Goal: Information Seeking & Learning: Learn about a topic

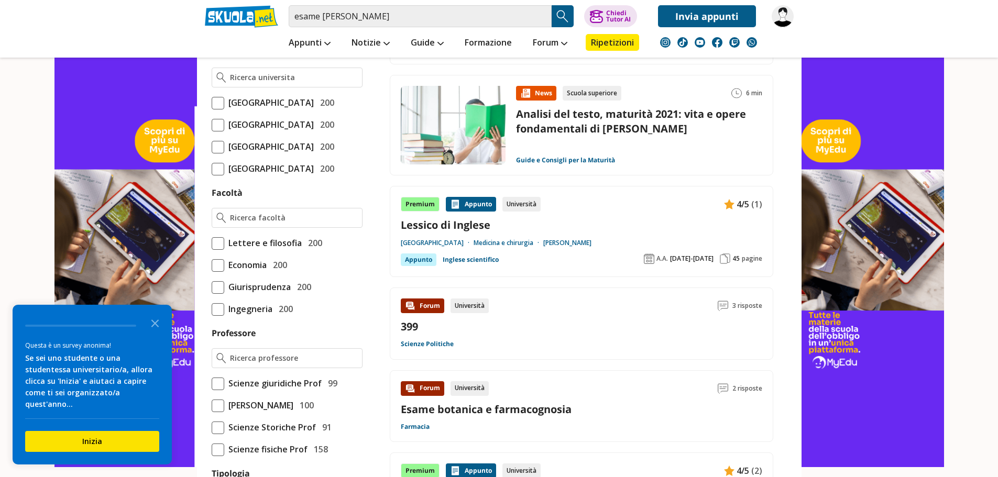
scroll to position [472, 0]
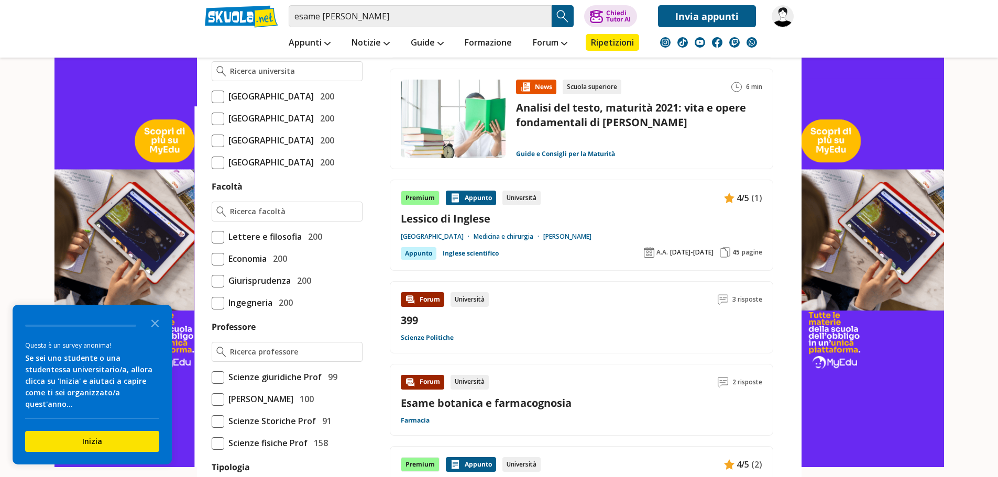
click at [281, 266] on span "200" at bounding box center [278, 259] width 18 height 14
click at [212, 259] on input "Economia 200" at bounding box center [212, 259] width 0 height 0
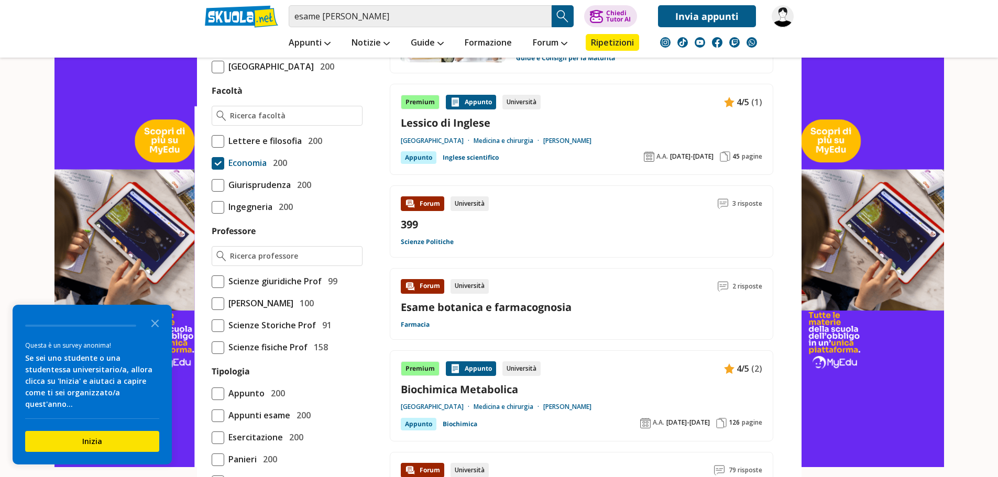
scroll to position [612, 0]
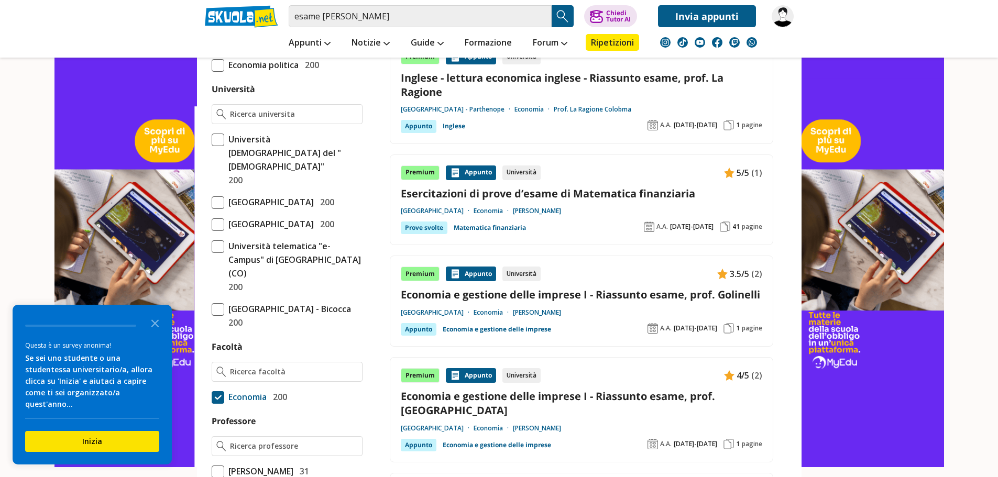
scroll to position [419, 0]
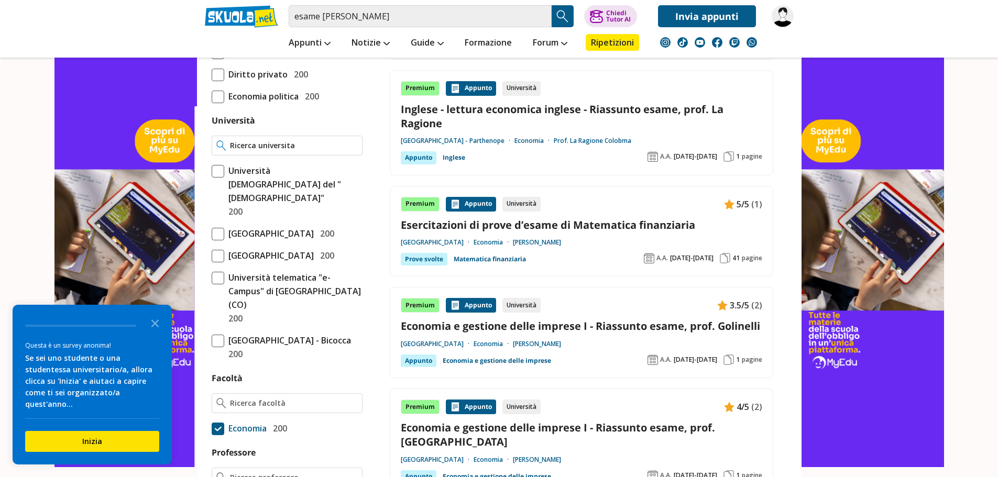
click at [266, 153] on div at bounding box center [287, 146] width 151 height 20
click at [266, 147] on input "Università" at bounding box center [293, 145] width 127 height 10
click at [308, 168] on strong "Udin" at bounding box center [313, 165] width 19 height 9
type input "[GEOGRAPHIC_DATA]"
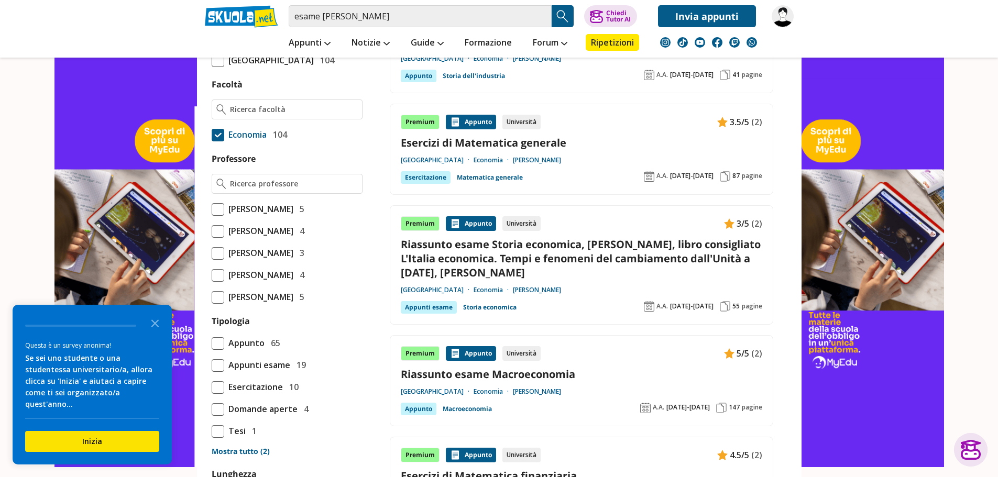
scroll to position [524, 0]
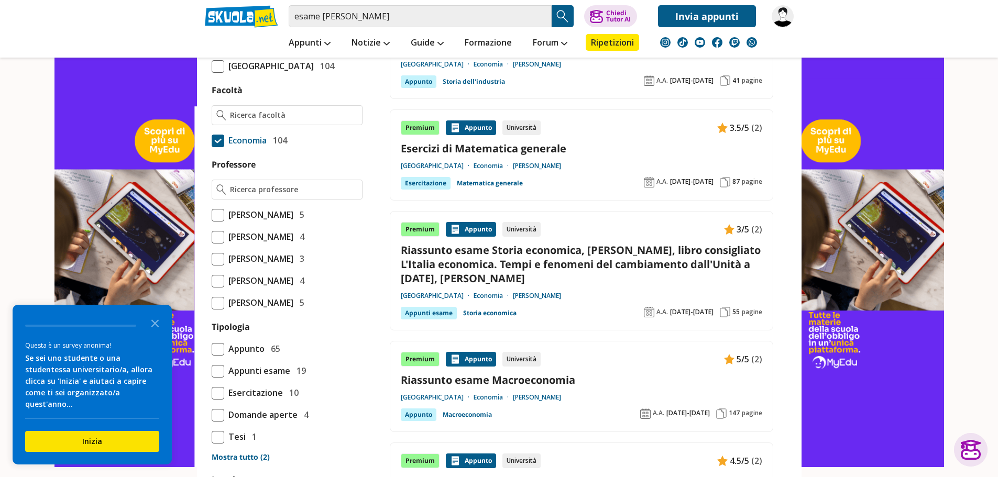
click at [220, 266] on span at bounding box center [218, 259] width 13 height 13
click at [212, 259] on input "Caffarelli Andrea 3" at bounding box center [212, 259] width 0 height 0
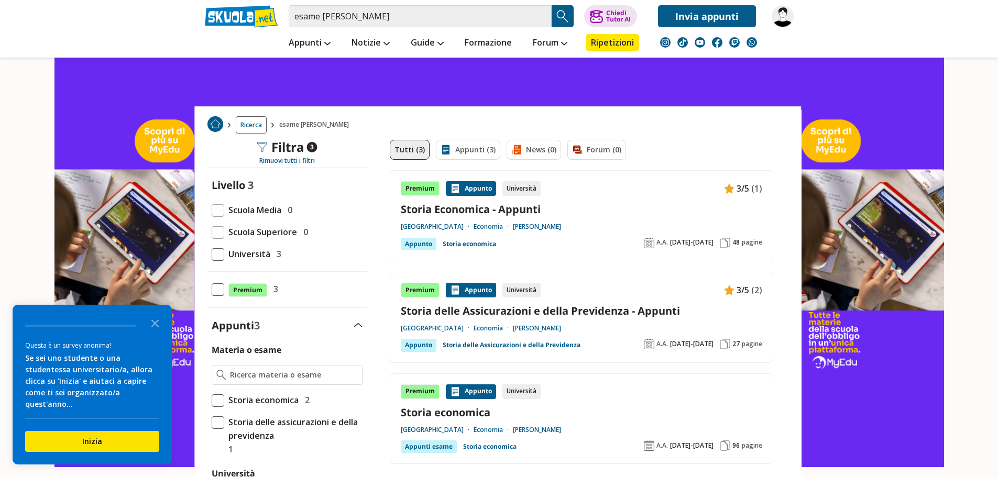
click at [441, 408] on link "Storia economica" at bounding box center [582, 413] width 362 height 14
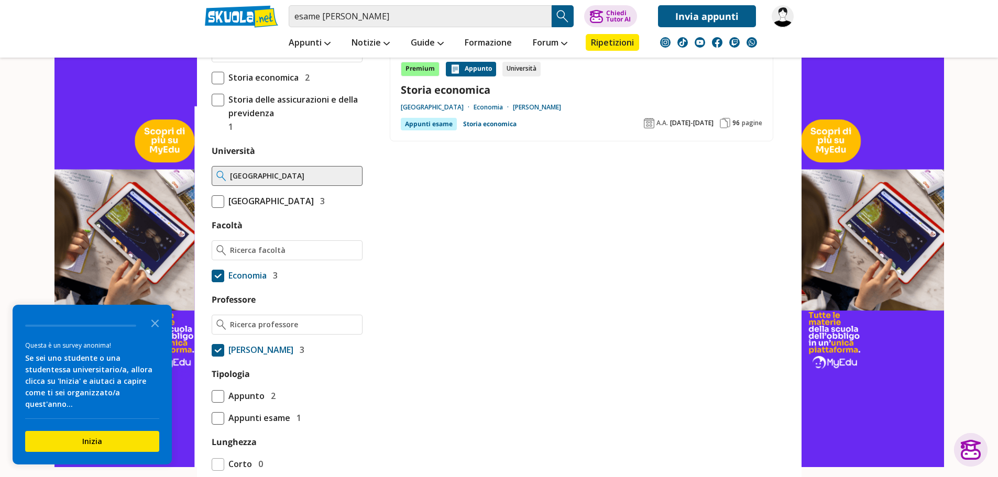
scroll to position [367, 0]
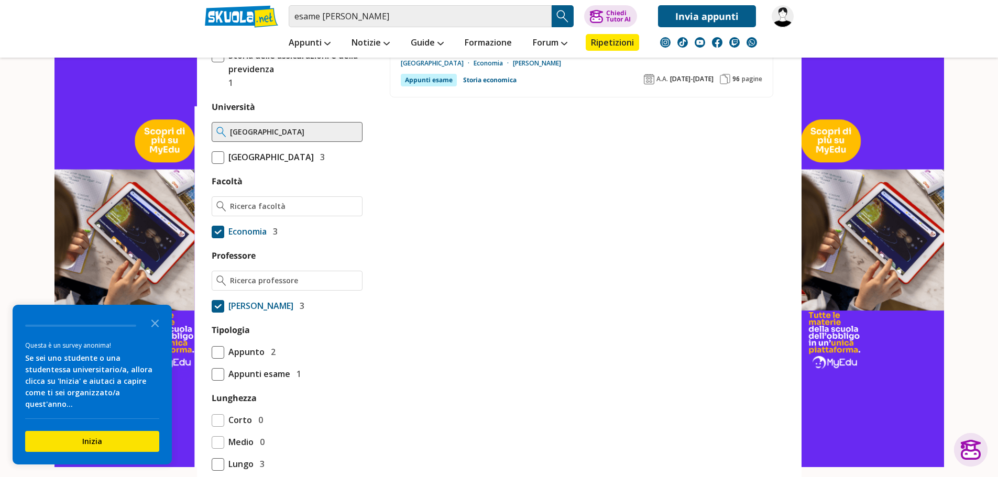
click at [215, 306] on span at bounding box center [218, 306] width 13 height 13
click at [212, 306] on input "Caffarelli Andrea 3" at bounding box center [212, 306] width 0 height 0
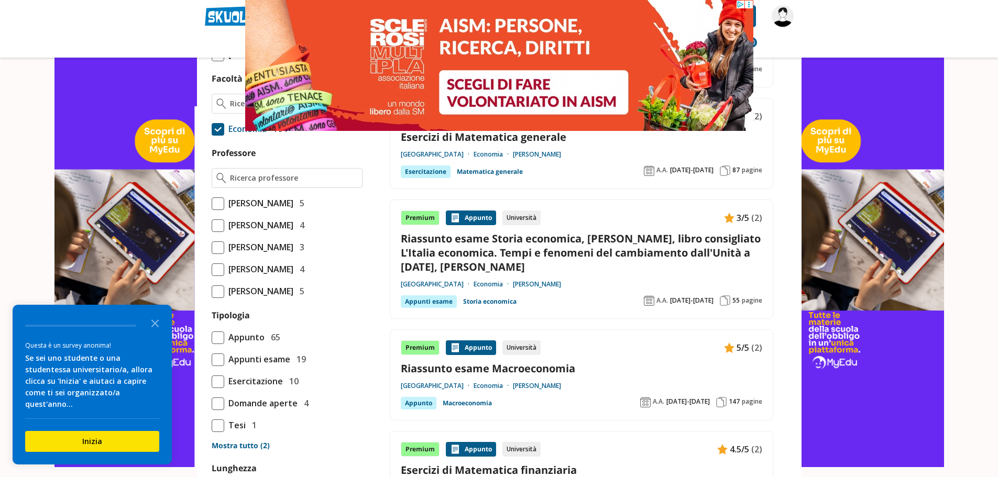
scroll to position [577, 0]
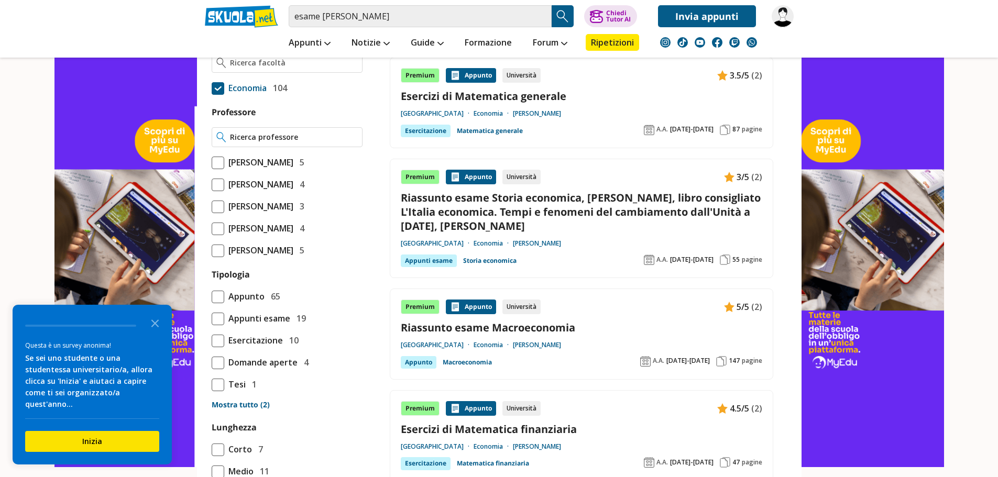
click at [262, 143] on input "Professore" at bounding box center [293, 137] width 127 height 10
type input "m"
click at [272, 167] on div "Gaude nzi [PERSON_NAME]" at bounding box center [287, 171] width 150 height 20
type input "[PERSON_NAME]"
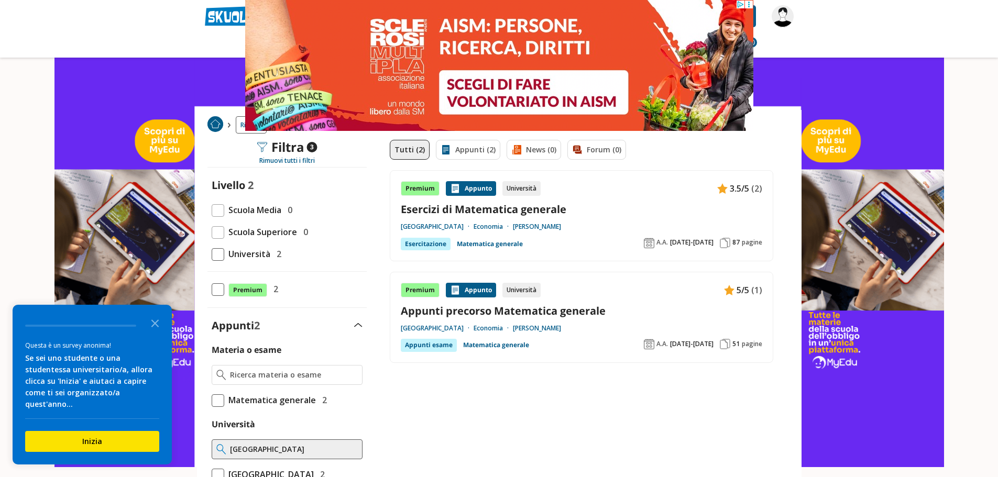
click at [501, 309] on link "Appunti precorso Matematica generale" at bounding box center [582, 311] width 362 height 14
